Goal: Task Accomplishment & Management: Complete application form

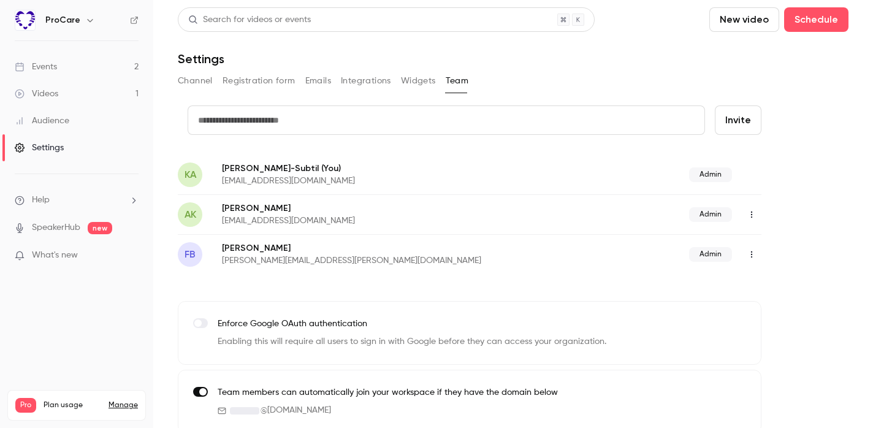
click at [47, 65] on div "Events" at bounding box center [36, 67] width 42 height 12
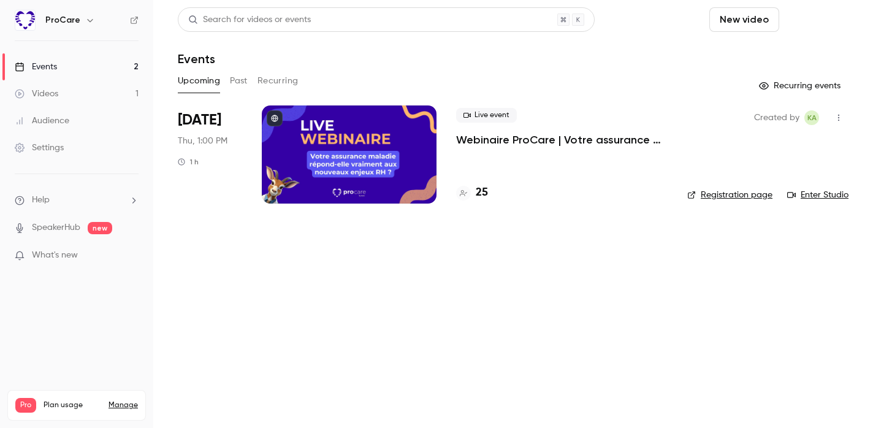
click at [842, 22] on button "Schedule" at bounding box center [816, 19] width 64 height 25
click at [816, 50] on div "One time event" at bounding box center [791, 53] width 93 height 12
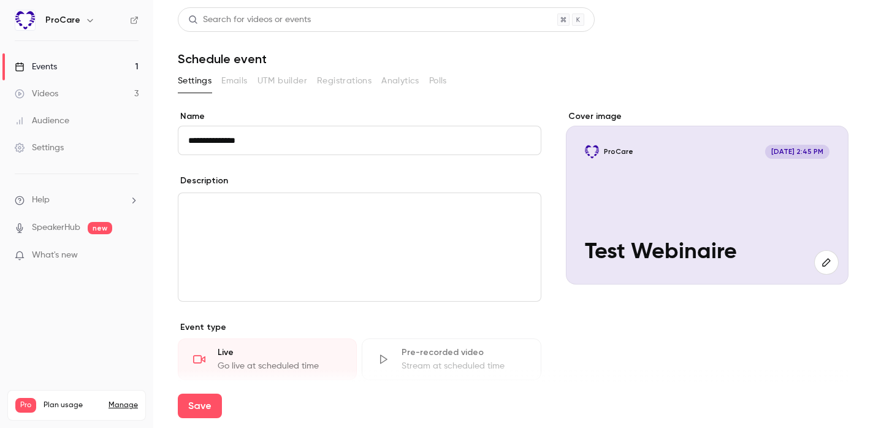
type input "**********"
click at [304, 227] on div "editor" at bounding box center [359, 247] width 362 height 108
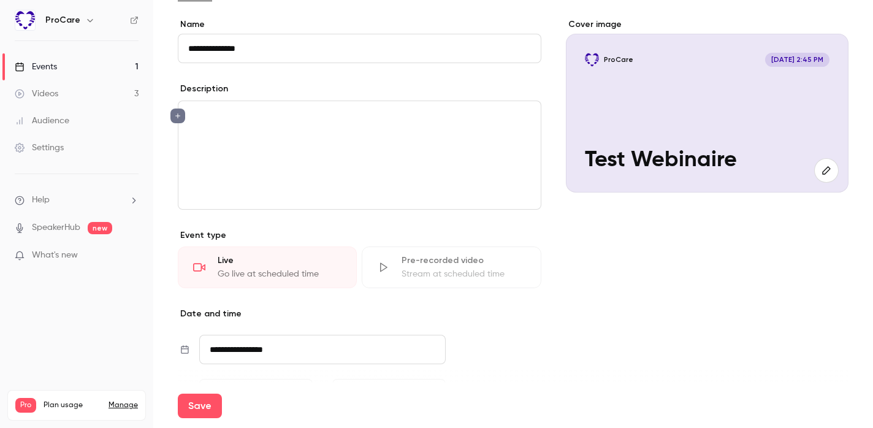
click at [247, 342] on input "**********" at bounding box center [322, 349] width 246 height 29
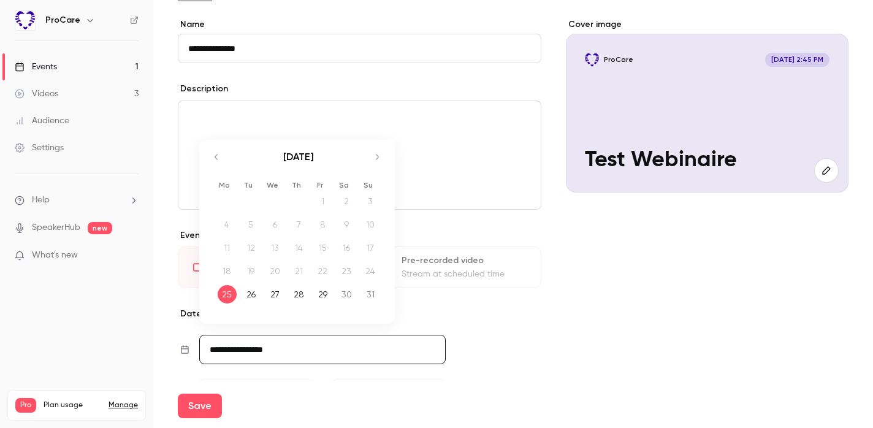
click at [247, 292] on div "26" at bounding box center [251, 294] width 19 height 18
type input "**********"
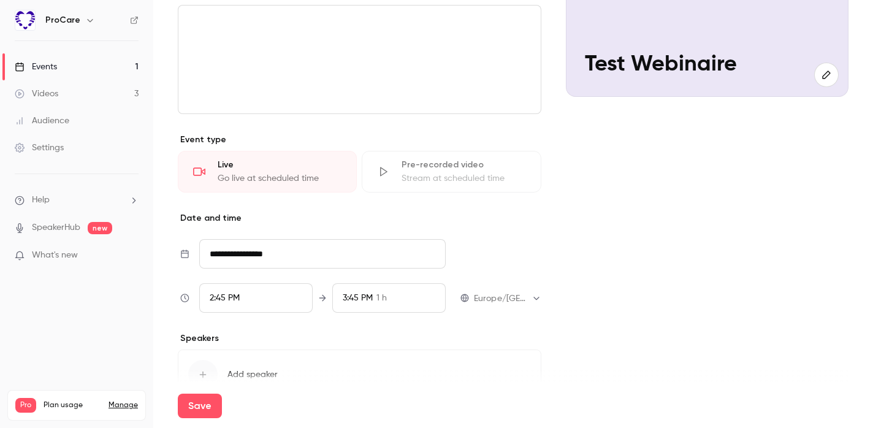
scroll to position [189, 0]
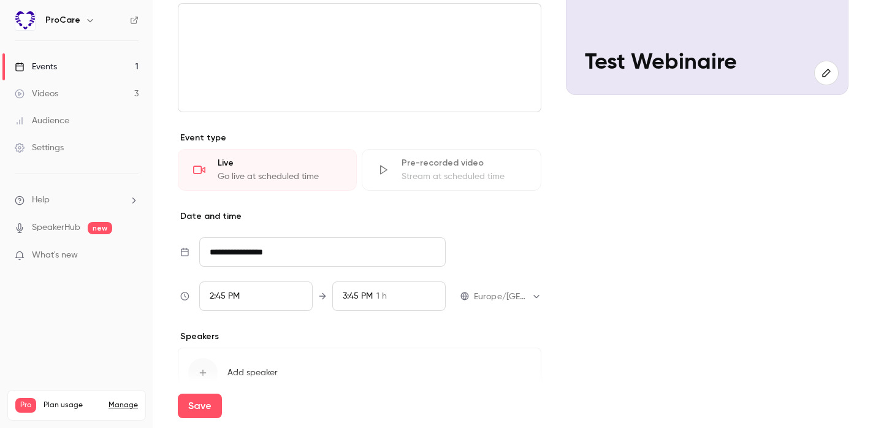
click at [223, 294] on span "2:45 PM" at bounding box center [225, 296] width 30 height 9
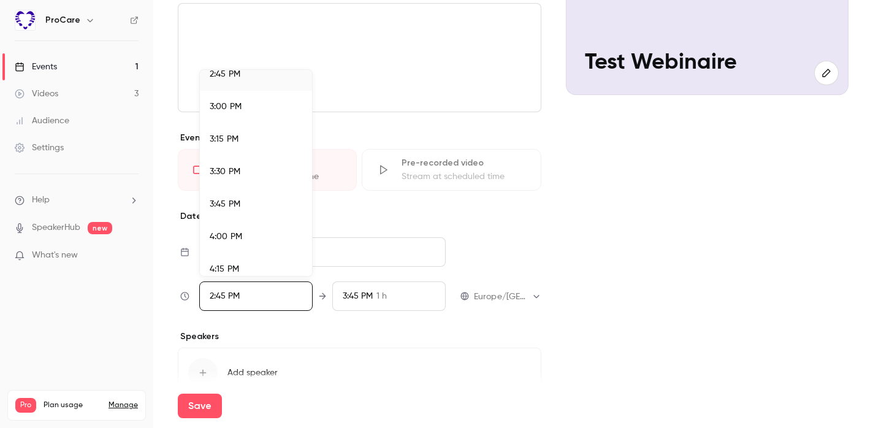
scroll to position [1931, 0]
click at [237, 231] on span "4:00 PM" at bounding box center [226, 234] width 32 height 9
click at [345, 330] on div at bounding box center [436, 214] width 873 height 428
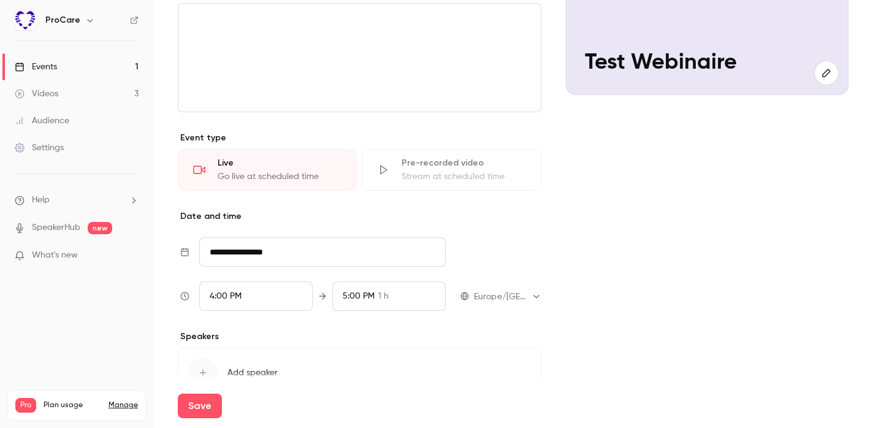
scroll to position [221, 0]
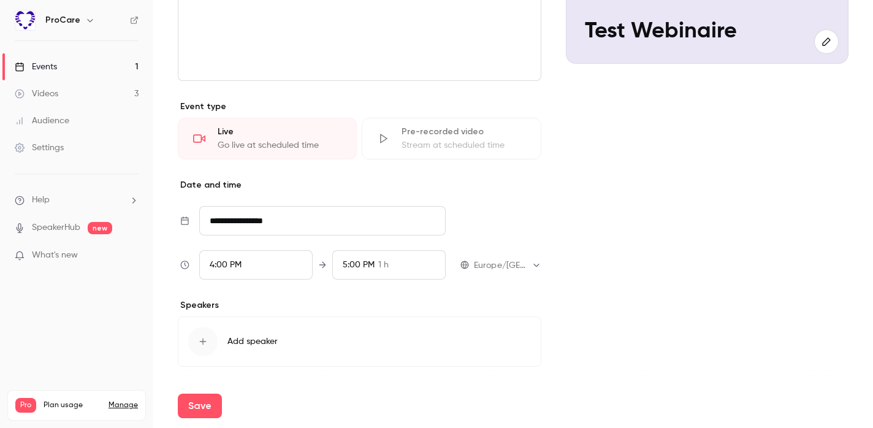
click at [229, 263] on span "4:00 PM" at bounding box center [226, 265] width 32 height 9
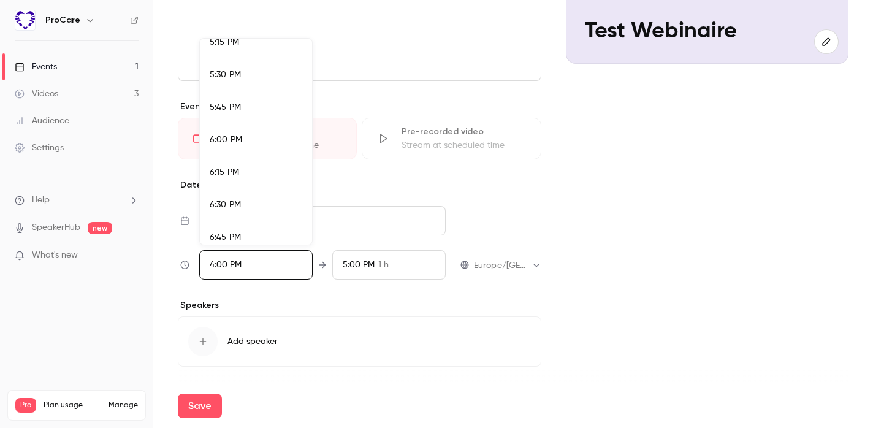
scroll to position [2257, 0]
click at [272, 131] on div "6:00 PM" at bounding box center [256, 137] width 93 height 13
click at [359, 282] on div at bounding box center [436, 214] width 873 height 428
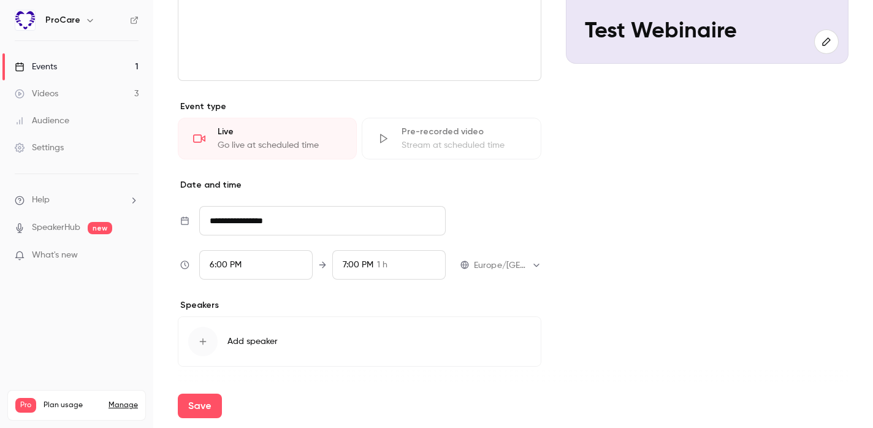
scroll to position [257, 0]
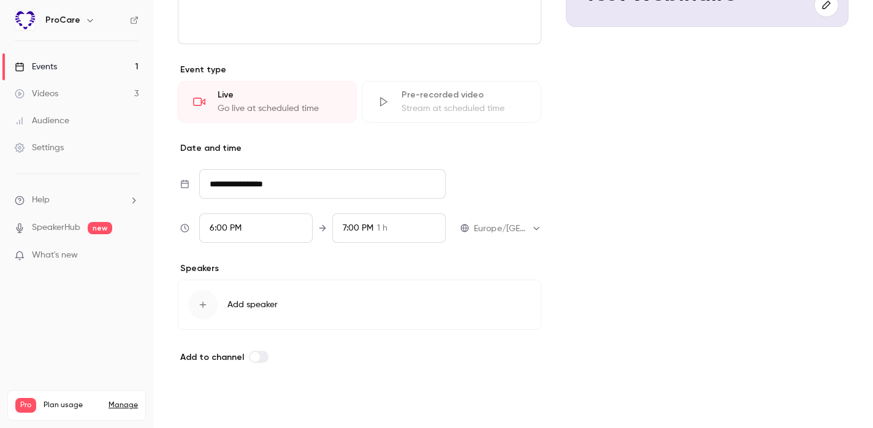
click at [192, 408] on button "Save" at bounding box center [200, 406] width 44 height 25
type input "**********"
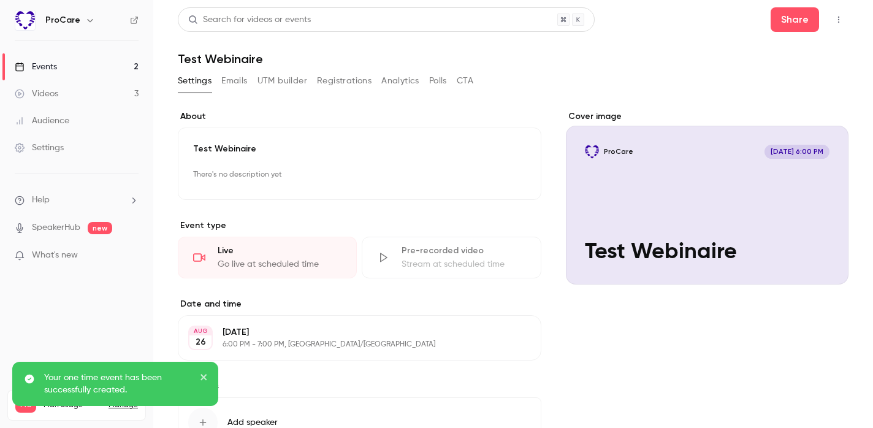
scroll to position [2, 0]
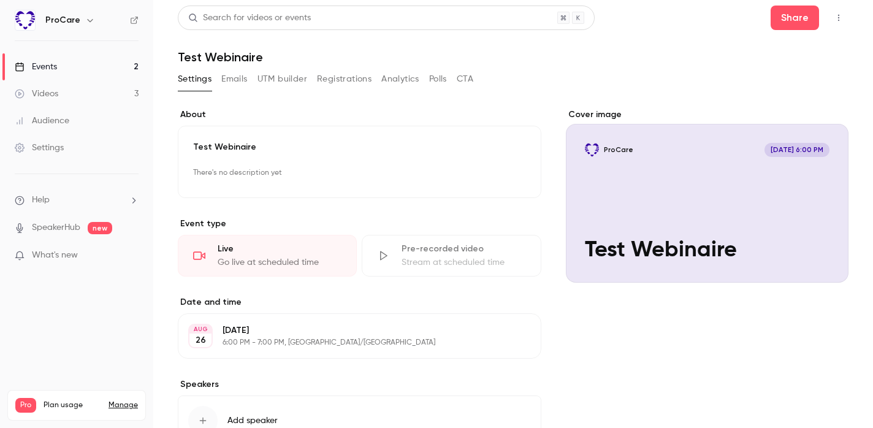
click at [614, 163] on div "Cover image" at bounding box center [707, 196] width 283 height 174
click at [0, 0] on input "ProCare [DATE] 6:00 PM Test Webinaire" at bounding box center [0, 0] width 0 height 0
click at [55, 61] on div "Events" at bounding box center [36, 67] width 42 height 12
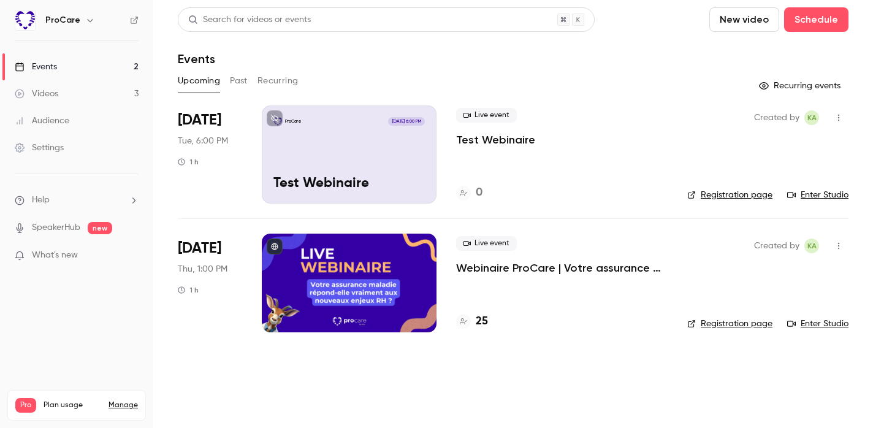
click at [842, 238] on button "button" at bounding box center [839, 246] width 20 height 20
click at [839, 119] on div at bounding box center [436, 214] width 873 height 428
click at [836, 118] on icon "button" at bounding box center [839, 117] width 10 height 9
click at [757, 180] on div "Invite to Studio" at bounding box center [791, 181] width 93 height 12
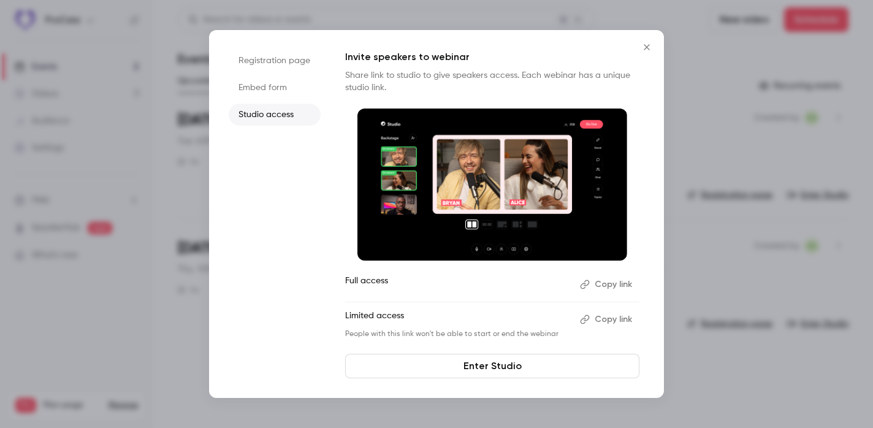
click at [648, 44] on icon "Close" at bounding box center [646, 47] width 15 height 10
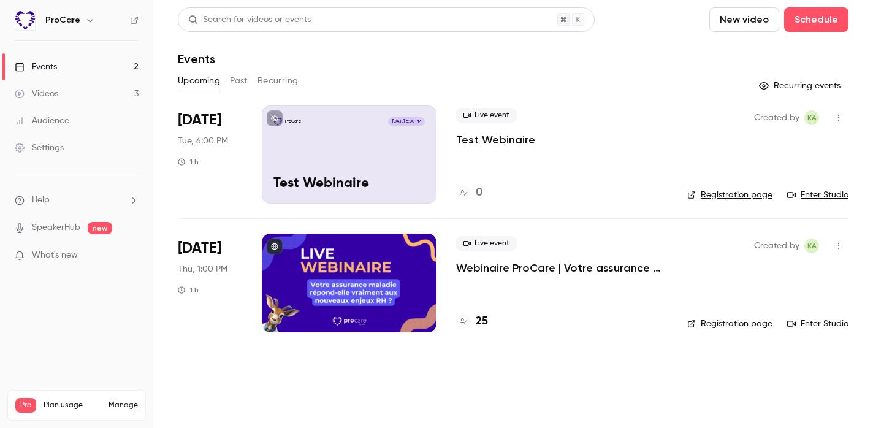
click at [476, 136] on p "Test Webinaire" at bounding box center [495, 139] width 79 height 15
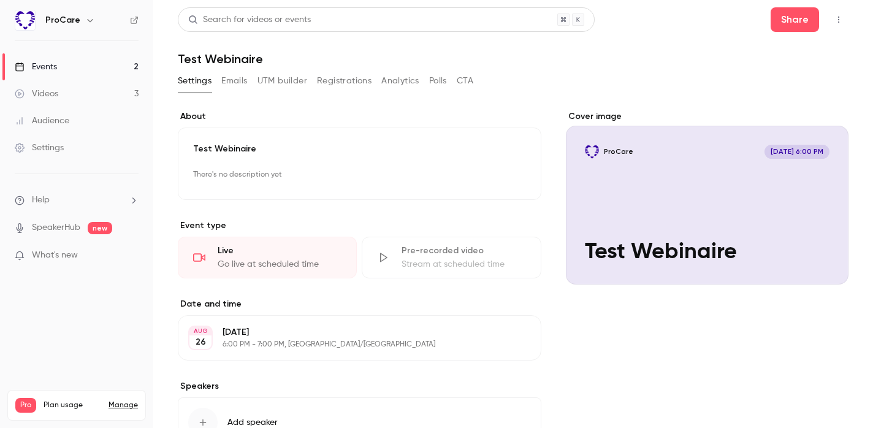
click at [839, 25] on button "button" at bounding box center [839, 20] width 20 height 20
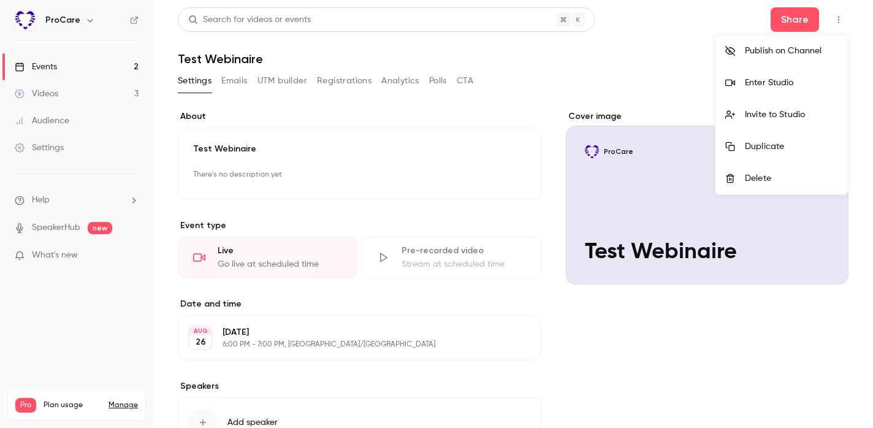
click at [646, 69] on div at bounding box center [436, 214] width 873 height 428
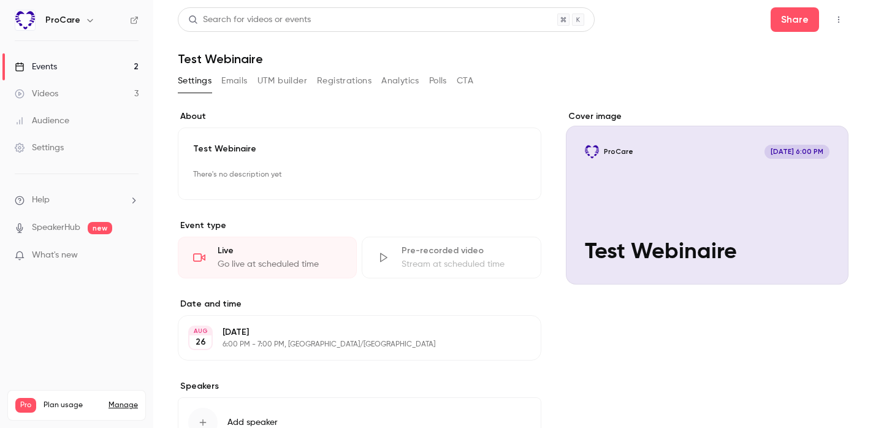
click at [845, 17] on button "button" at bounding box center [839, 20] width 20 height 20
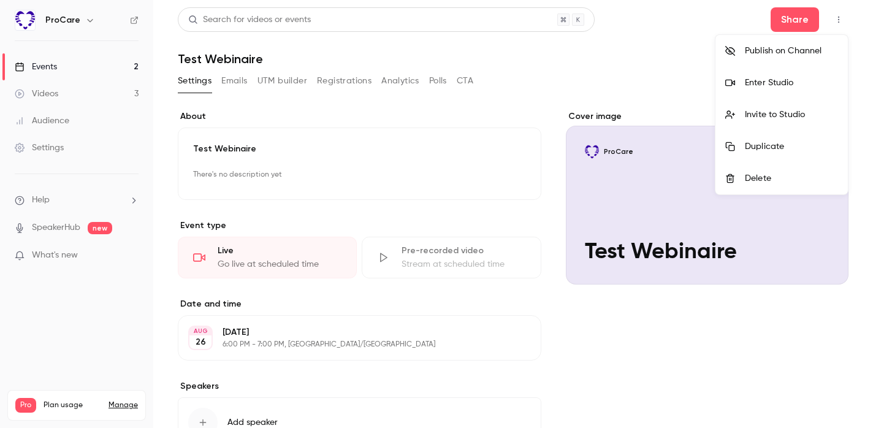
click at [562, 104] on div at bounding box center [436, 214] width 873 height 428
